Goal: Information Seeking & Learning: Learn about a topic

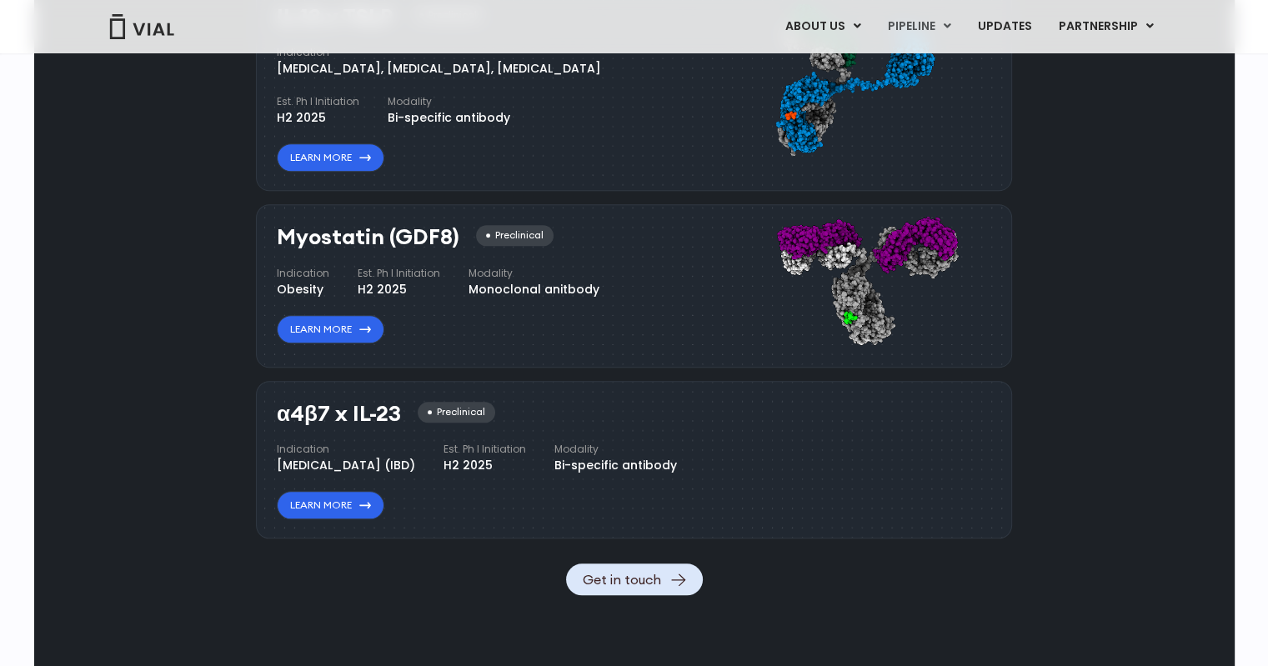
scroll to position [1586, 0]
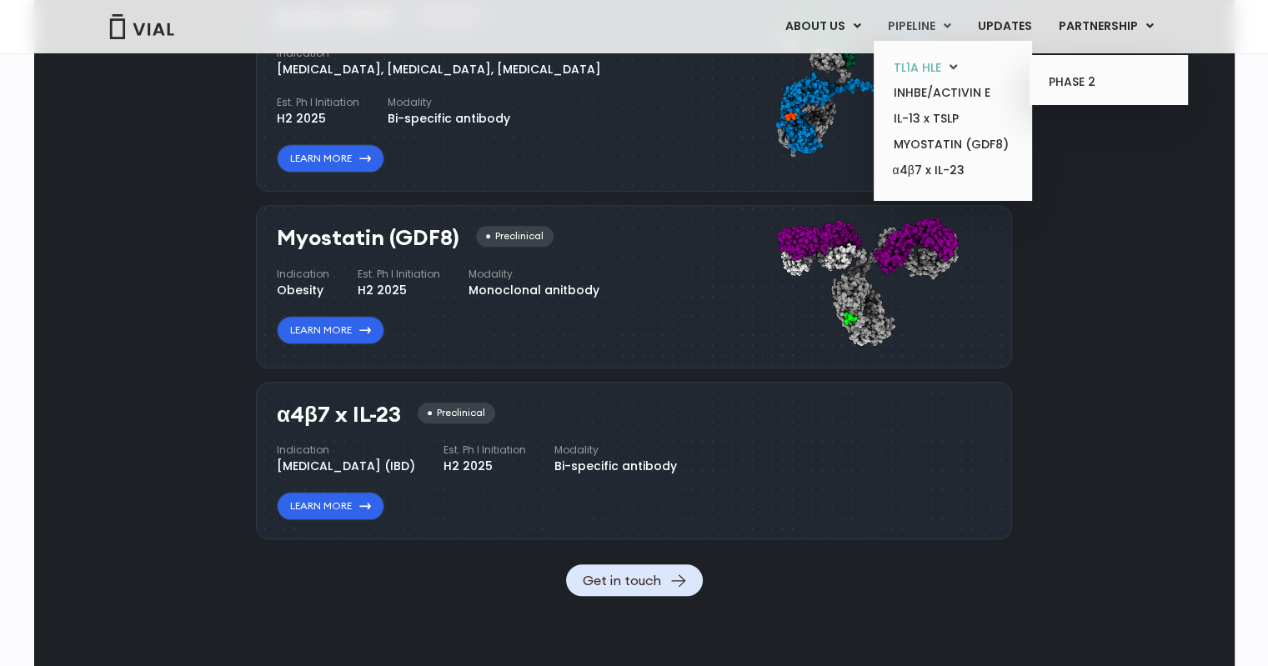
click at [931, 66] on link "TL1A HLE" at bounding box center [952, 68] width 146 height 26
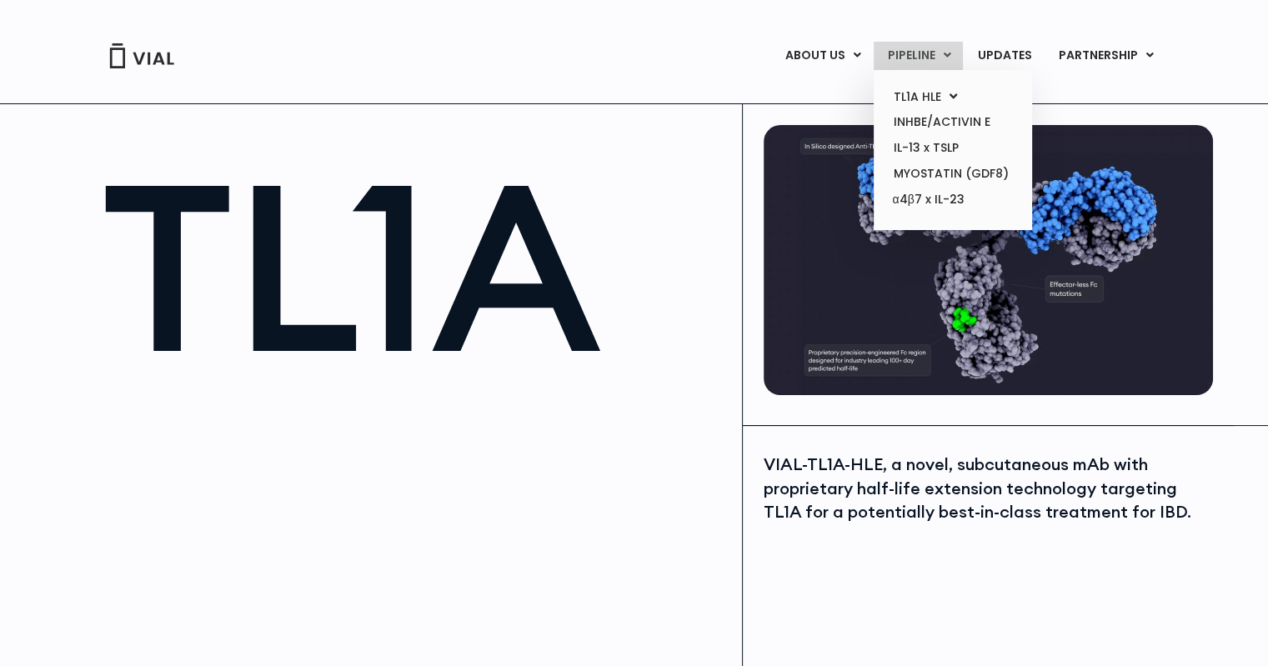
click at [907, 63] on link "PIPELINE" at bounding box center [918, 56] width 89 height 28
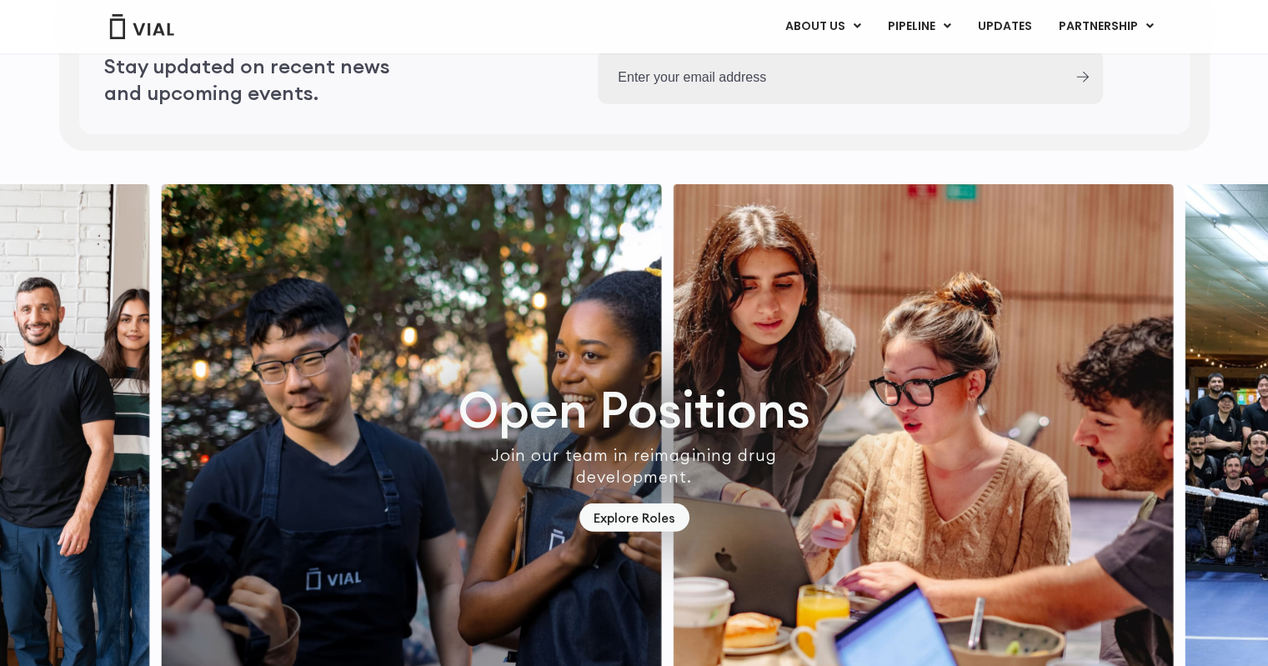
scroll to position [4713, 0]
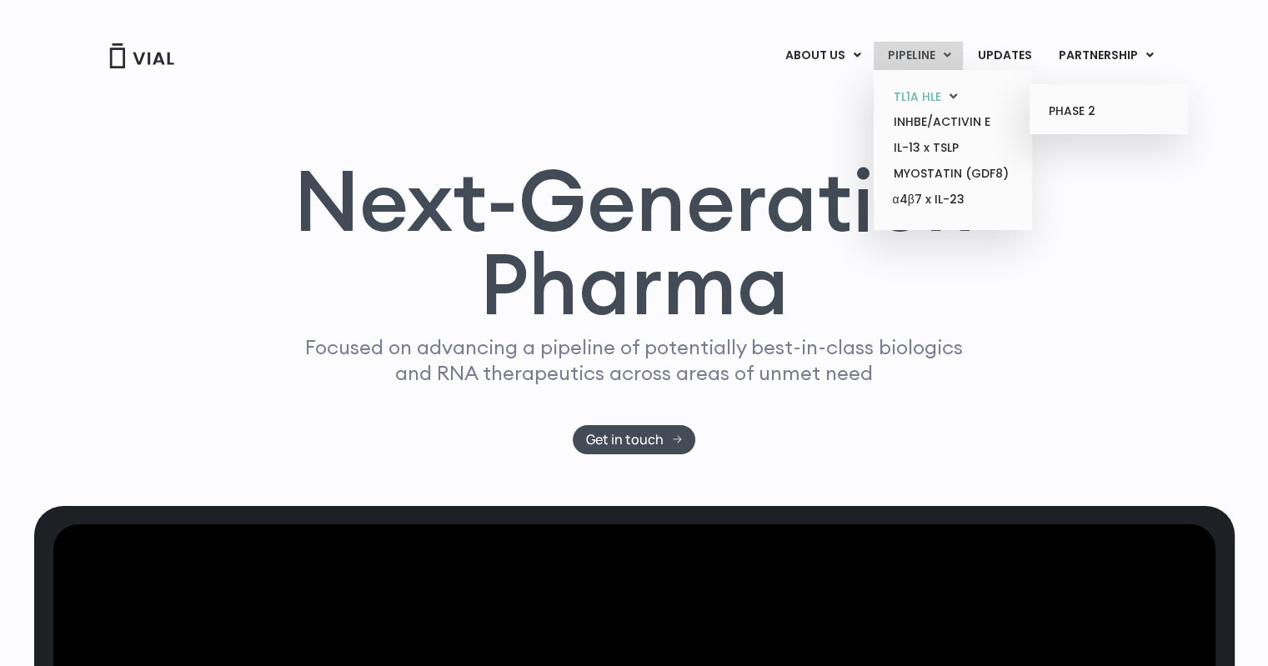
click at [934, 91] on link "TL1A HLE" at bounding box center [952, 97] width 146 height 26
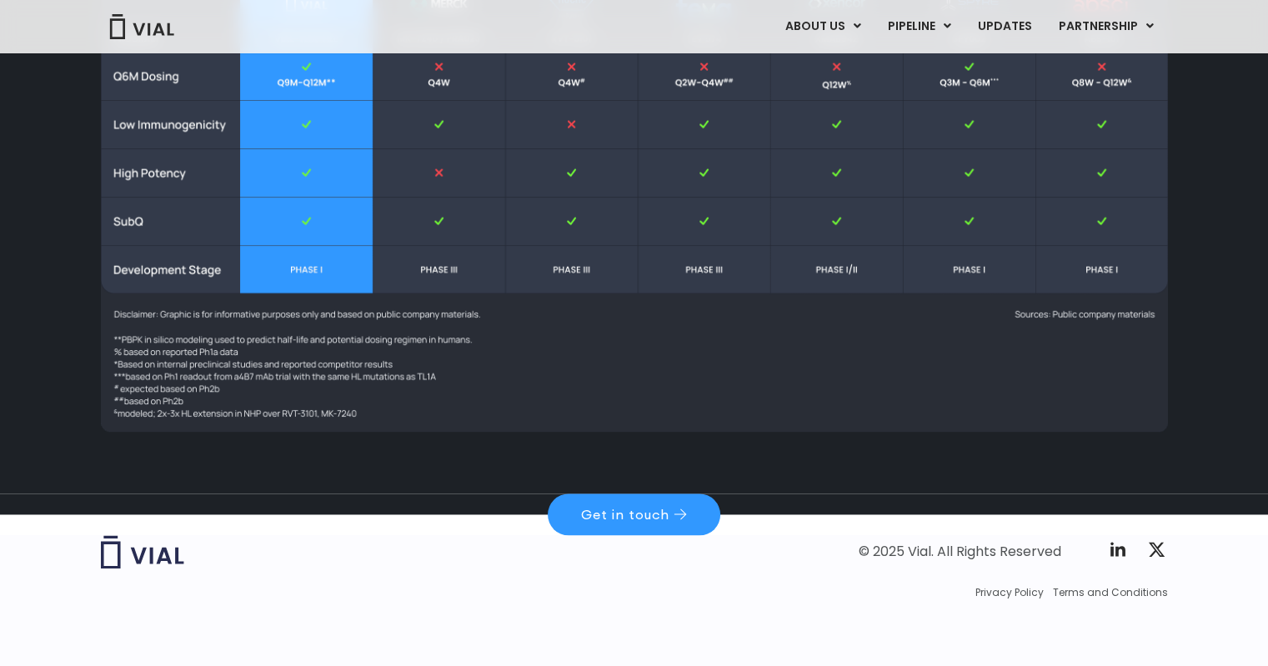
scroll to position [2107, 0]
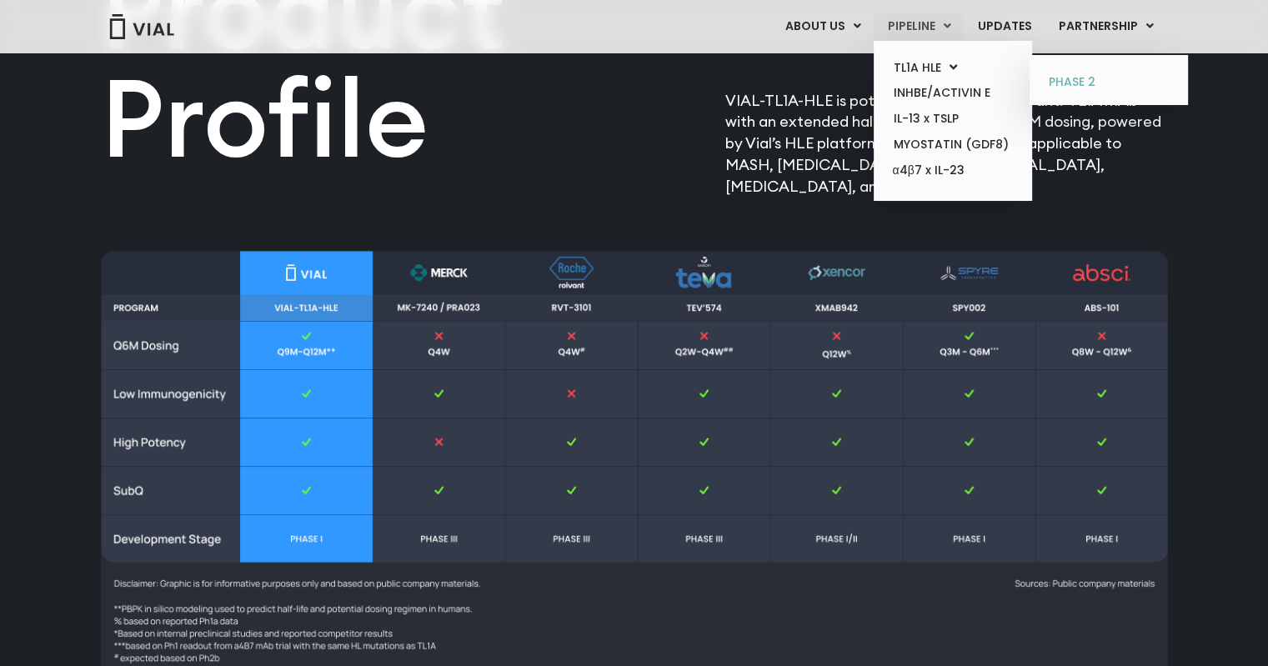
click at [1077, 74] on link "PHASE 2" at bounding box center [1108, 82] width 146 height 27
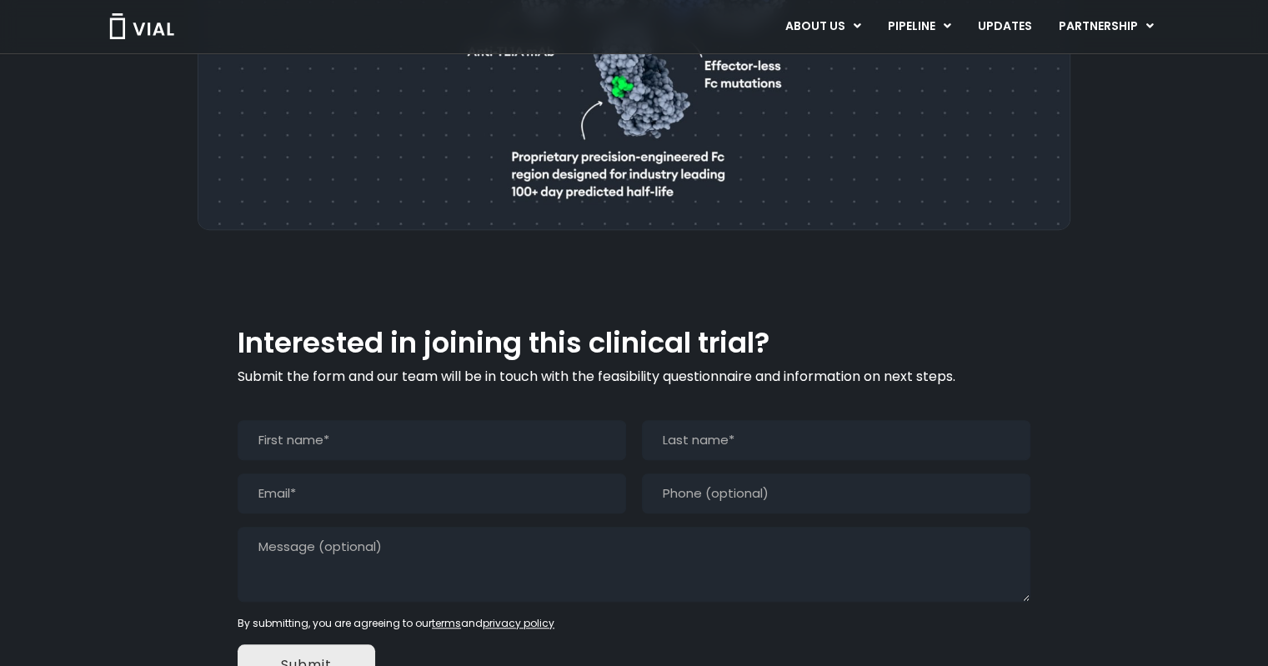
scroll to position [1408, 0]
